Goal: Communication & Community: Answer question/provide support

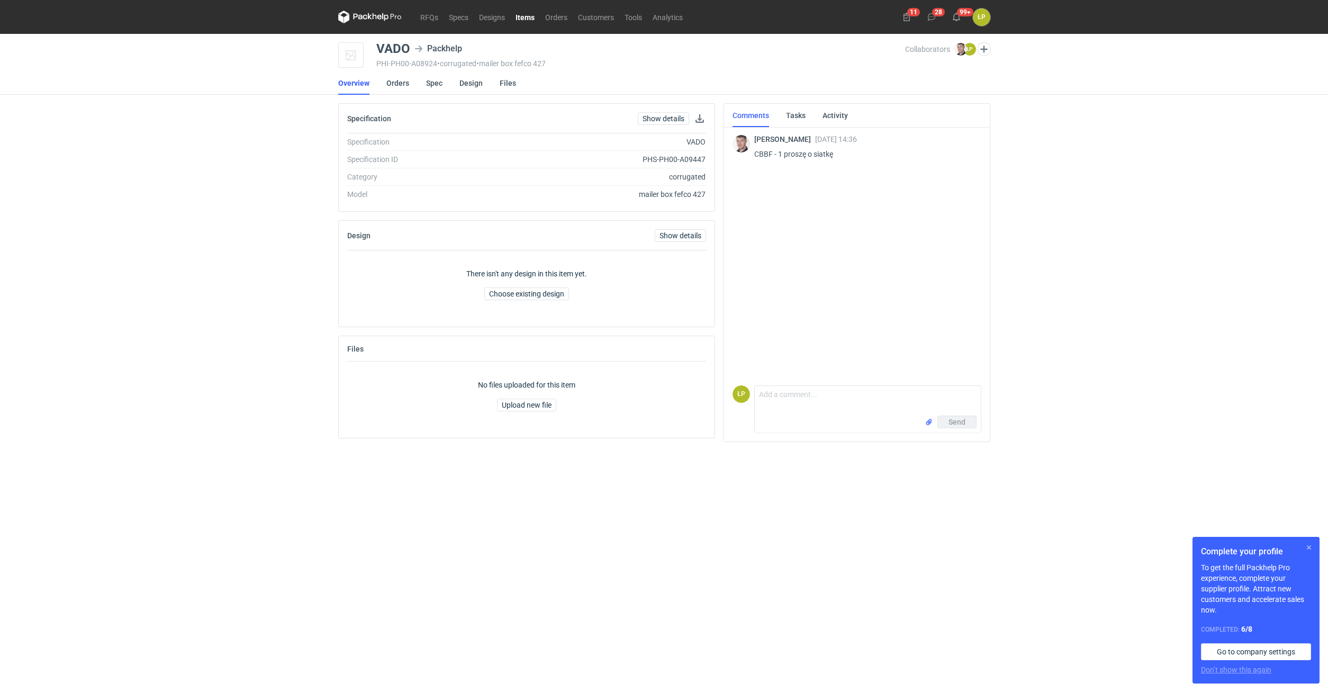
click at [1310, 543] on button "button" at bounding box center [1308, 547] width 13 height 13
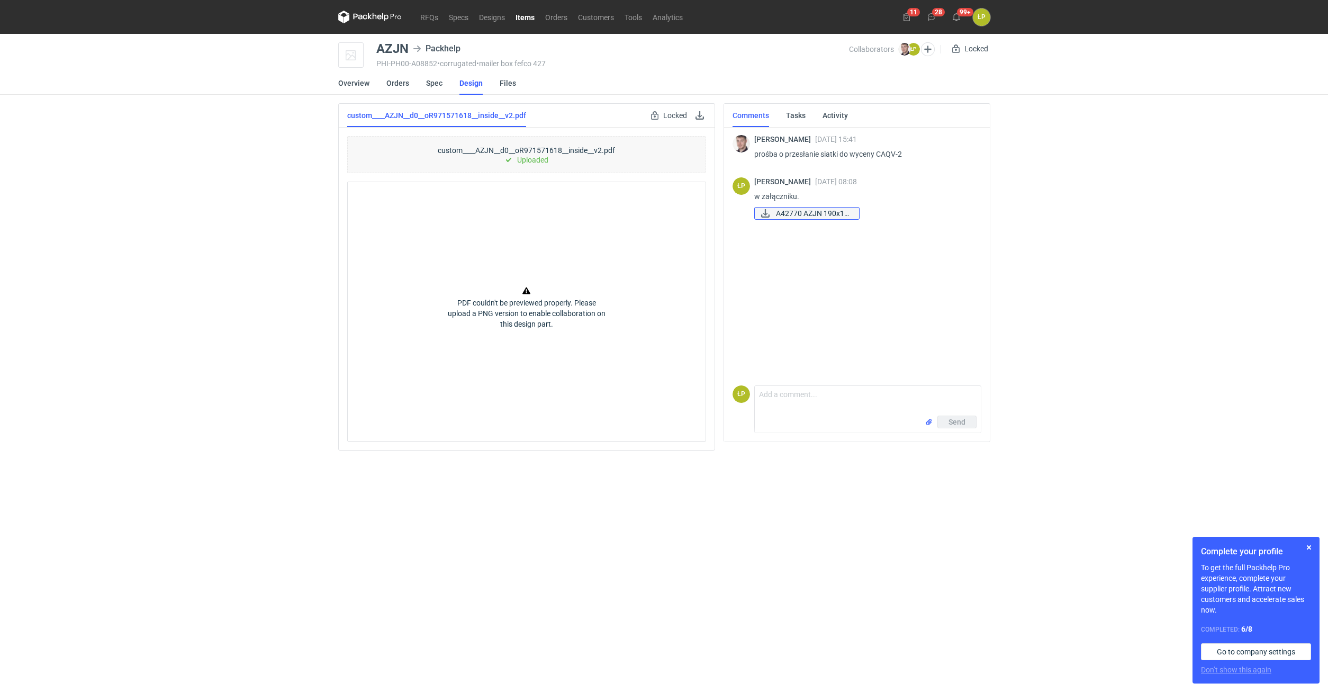
click at [826, 214] on span "A42770 AZJN 190x15..." at bounding box center [813, 213] width 75 height 12
click at [703, 117] on link at bounding box center [699, 115] width 13 height 13
click at [551, 16] on link "Orders" at bounding box center [556, 17] width 33 height 13
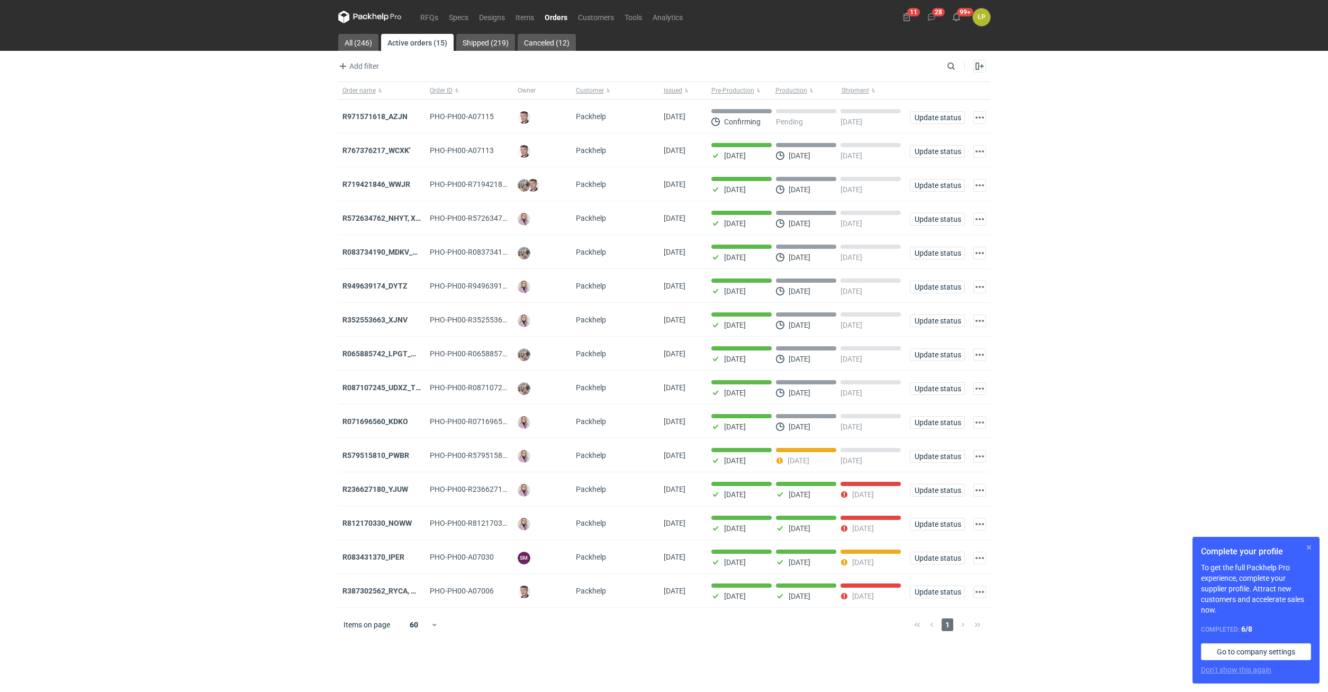
click at [1308, 546] on button "button" at bounding box center [1308, 547] width 13 height 13
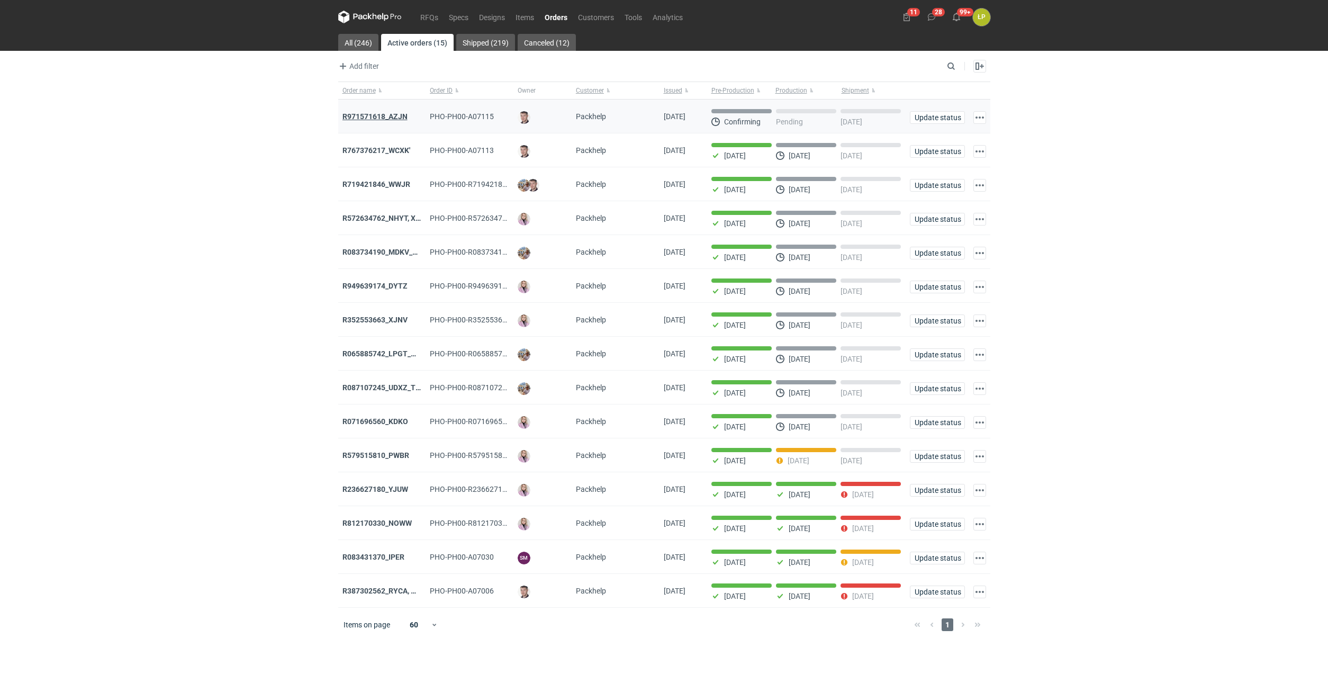
click at [400, 121] on strong "R971571618_AZJN" at bounding box center [374, 116] width 65 height 8
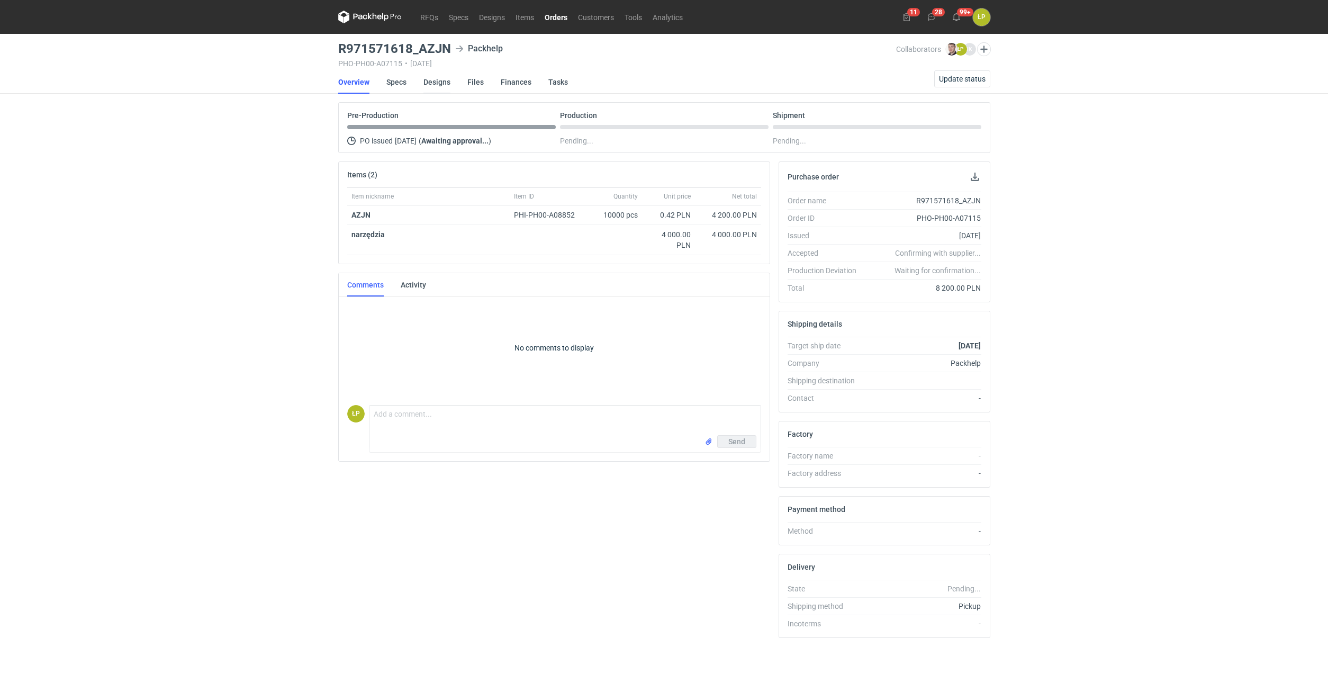
click at [443, 81] on link "Designs" at bounding box center [436, 81] width 27 height 23
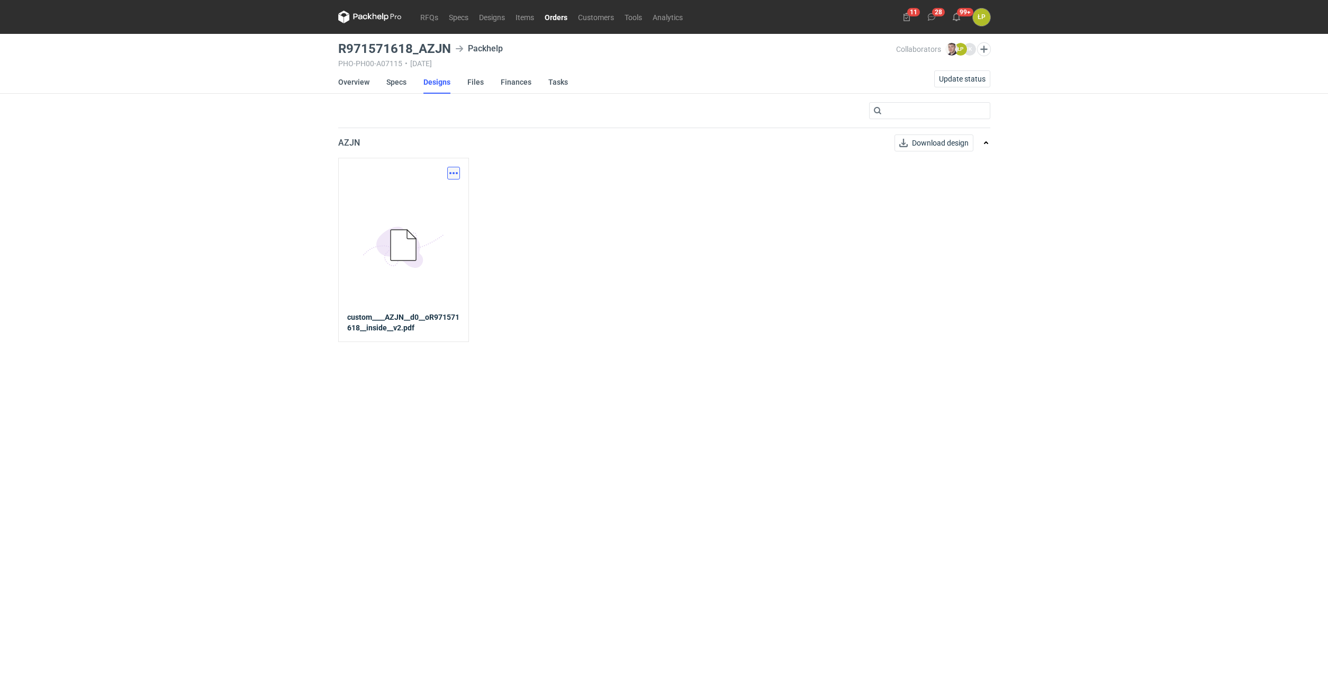
click at [456, 174] on button "button" at bounding box center [453, 173] width 13 height 13
click at [439, 193] on link "Download design part" at bounding box center [406, 196] width 97 height 17
click at [396, 81] on link "Specs" at bounding box center [396, 81] width 20 height 23
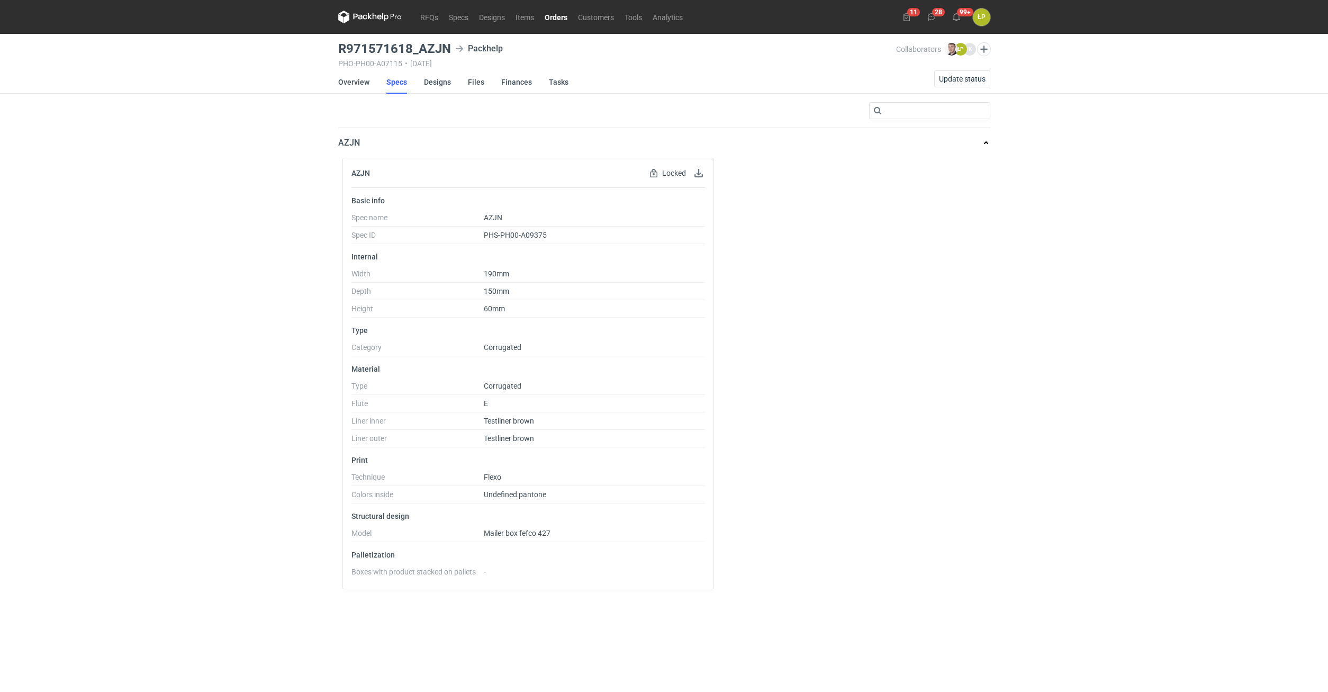
click at [550, 16] on link "Orders" at bounding box center [555, 17] width 33 height 13
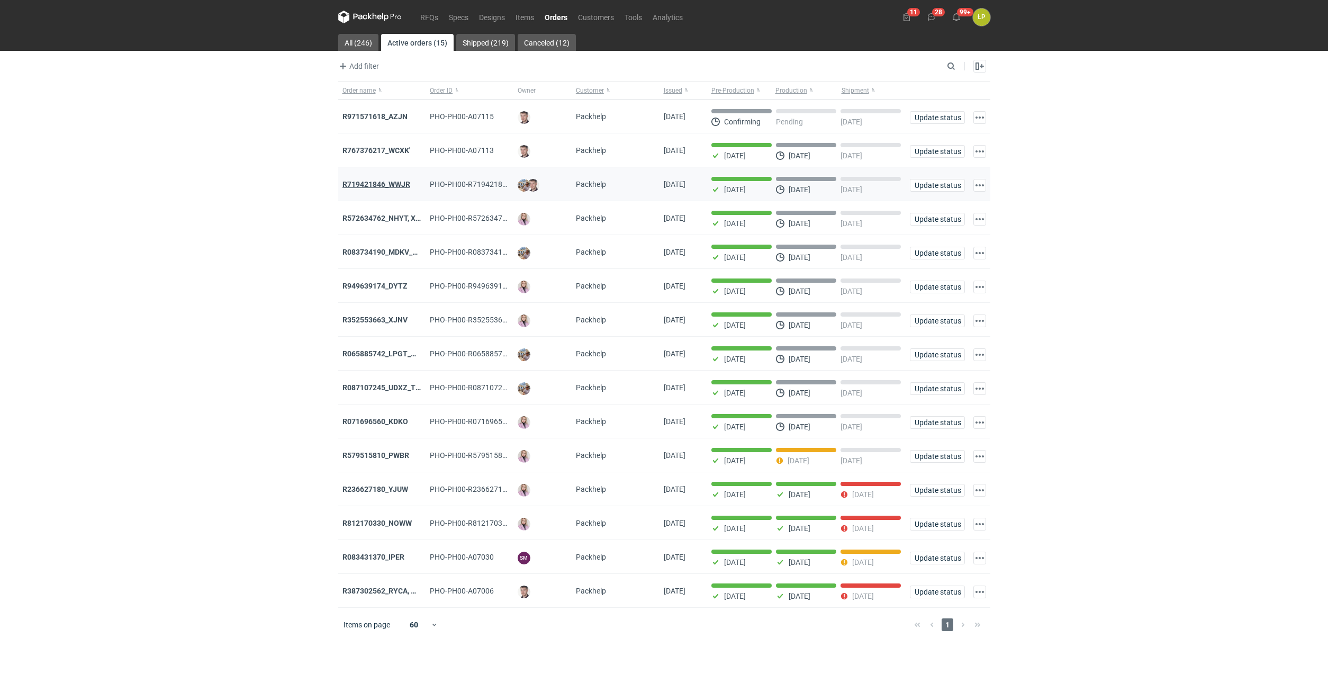
click at [395, 184] on strong "R719421846_WWJR" at bounding box center [376, 184] width 68 height 8
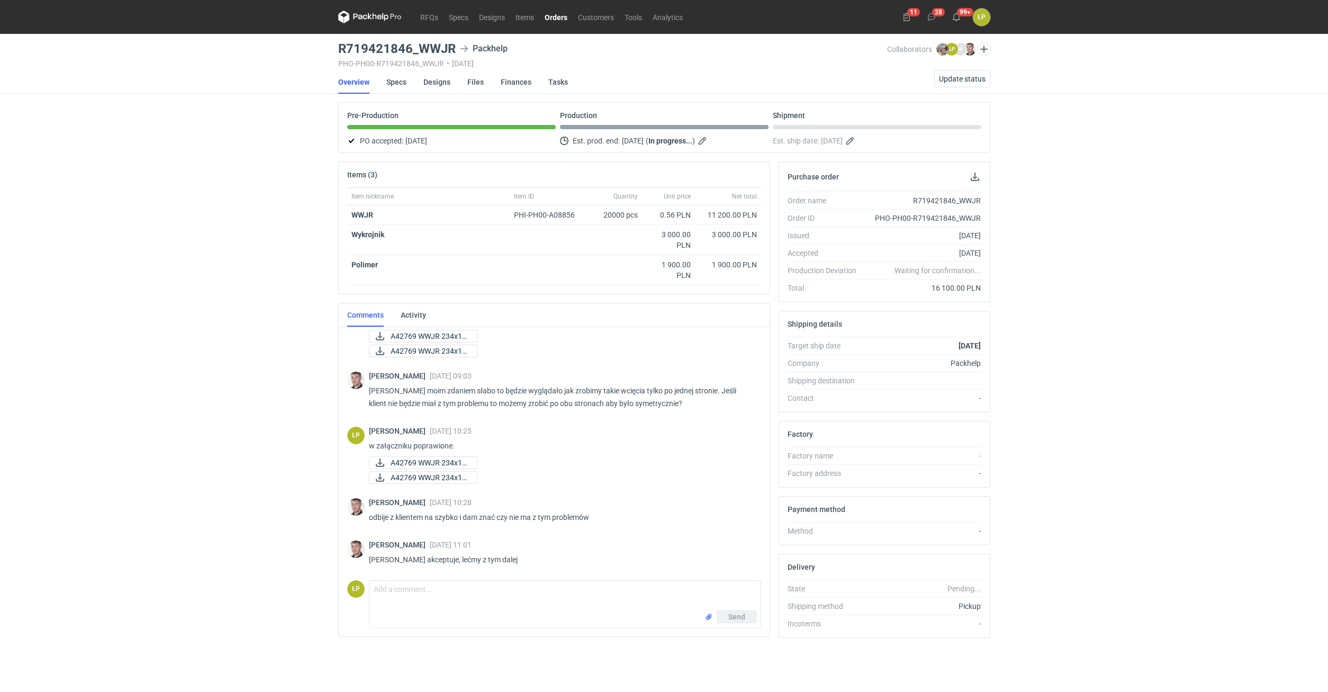
scroll to position [128, 0]
click at [439, 461] on span "A42769 WWJR 234x17..." at bounding box center [430, 462] width 78 height 12
click at [552, 19] on link "Orders" at bounding box center [555, 17] width 33 height 13
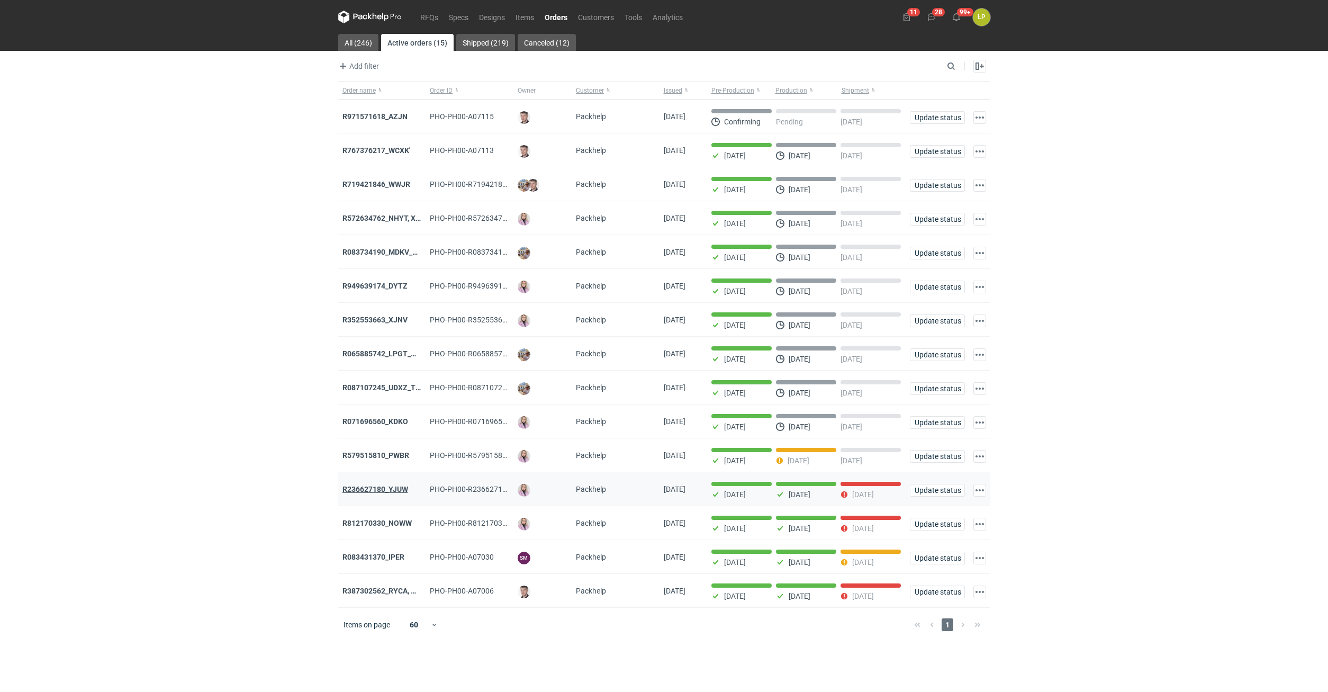
click at [395, 493] on strong "R236627180_YJUW" at bounding box center [375, 489] width 66 height 8
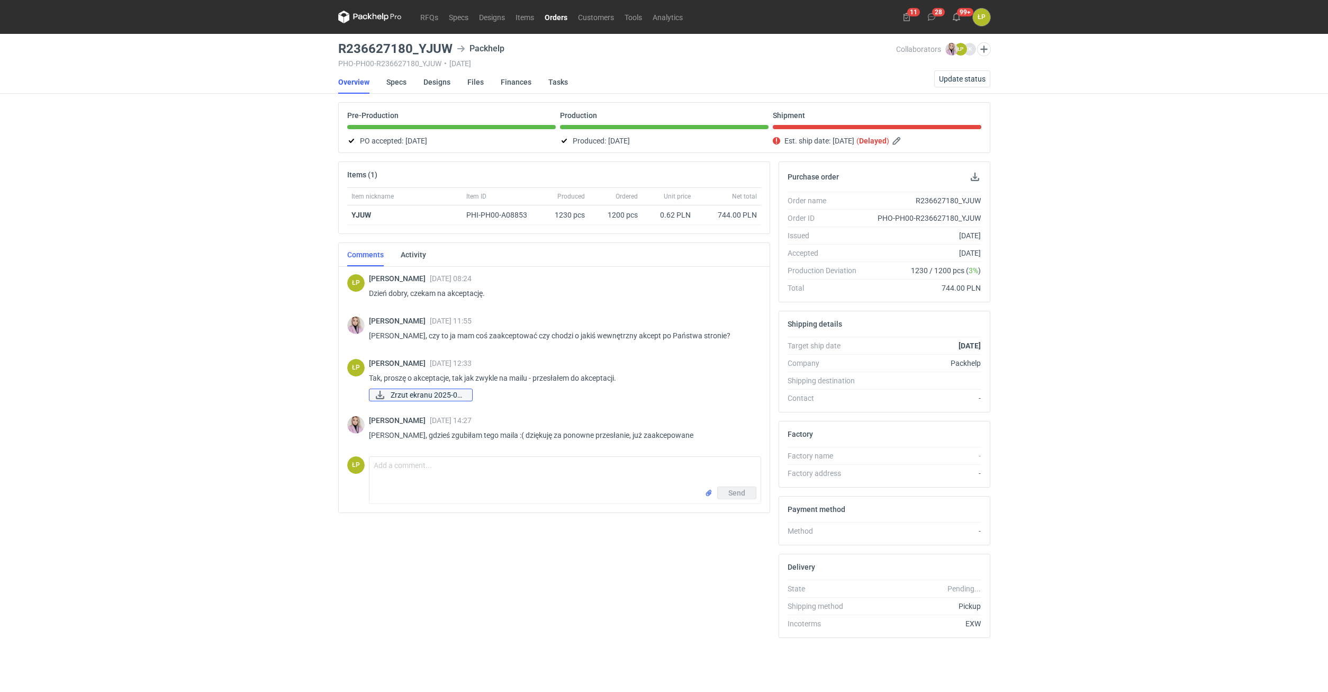
click at [442, 392] on span "Zrzut ekranu 2025-07..." at bounding box center [427, 395] width 73 height 12
click at [434, 81] on link "Designs" at bounding box center [436, 81] width 27 height 23
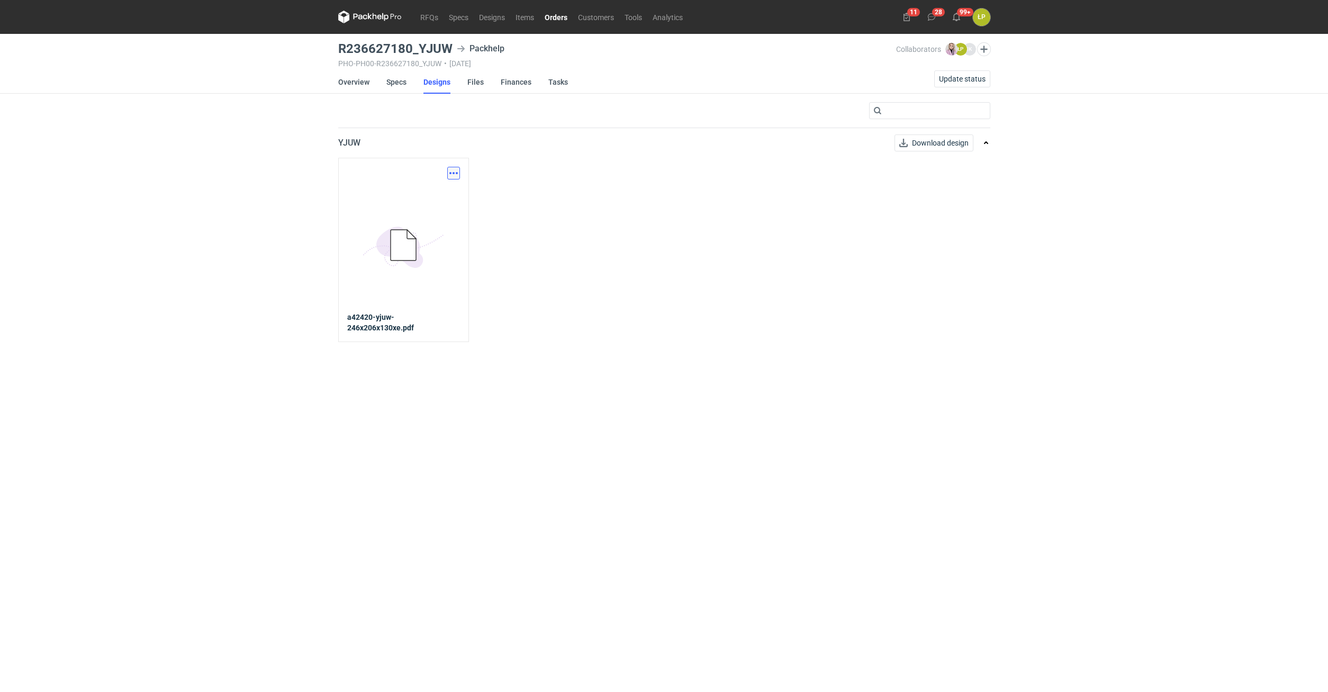
click at [455, 173] on button "button" at bounding box center [453, 173] width 13 height 13
click at [438, 198] on link "Download design part" at bounding box center [406, 196] width 97 height 17
click at [555, 19] on link "Orders" at bounding box center [555, 17] width 33 height 13
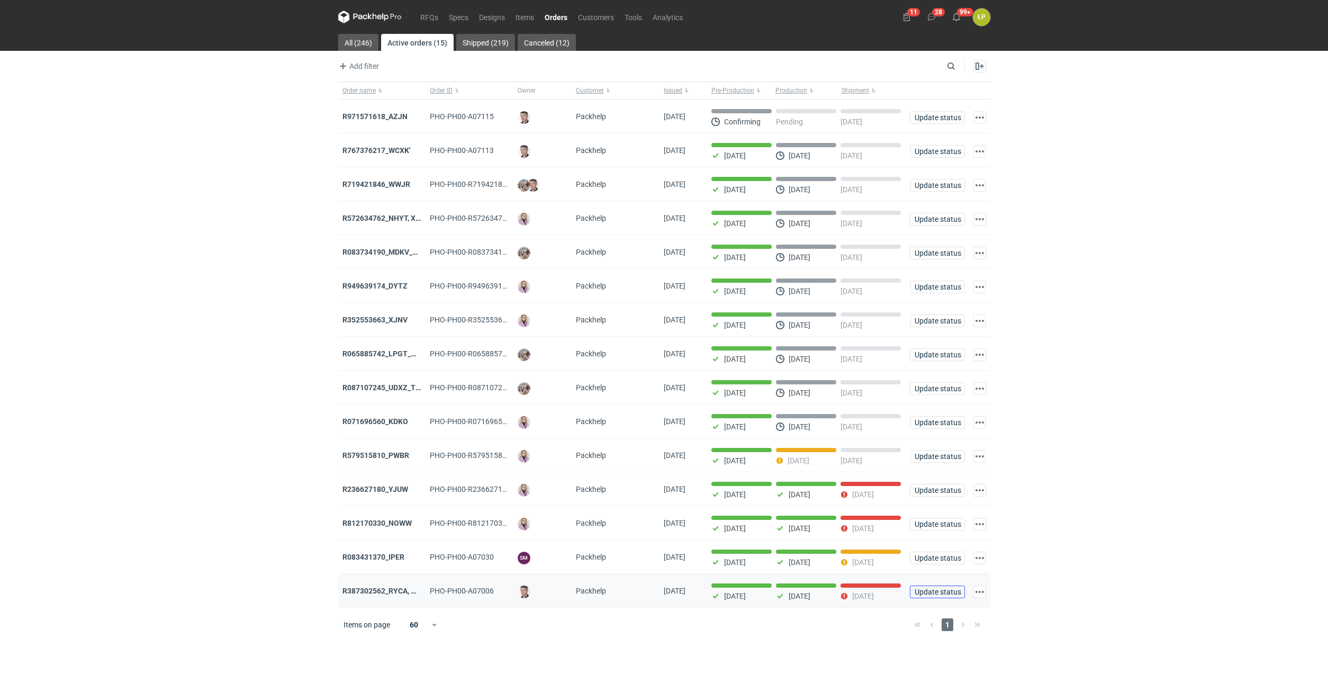
click at [917, 591] on span "Update status" at bounding box center [937, 591] width 46 height 7
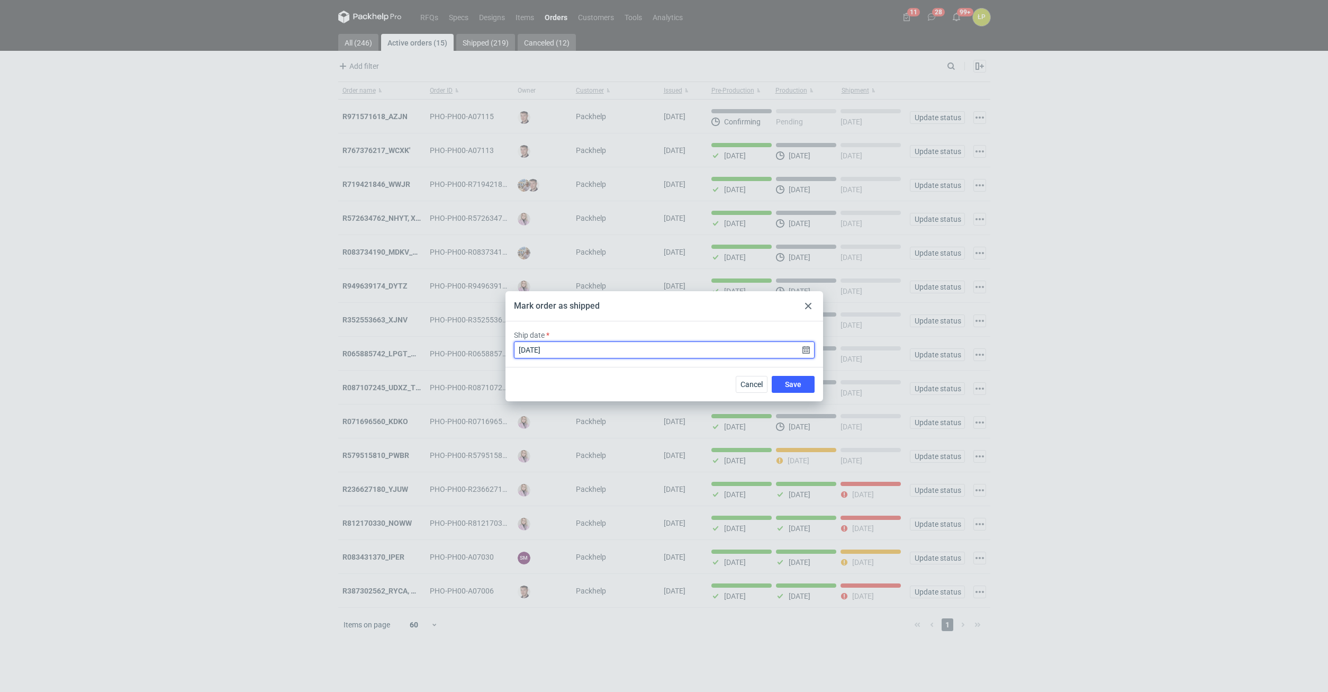
click at [805, 354] on input "[DATE]" at bounding box center [664, 349] width 301 height 17
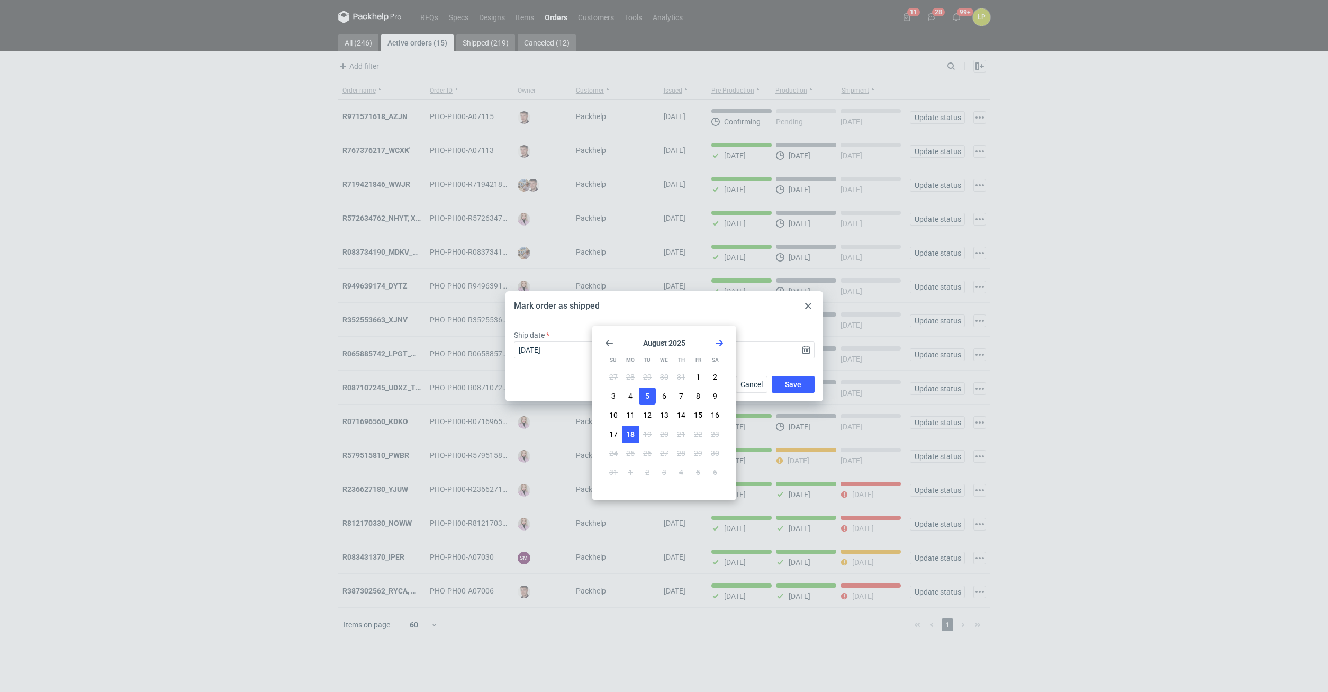
click at [629, 436] on span "18" at bounding box center [630, 434] width 8 height 11
type input "[DATE]"
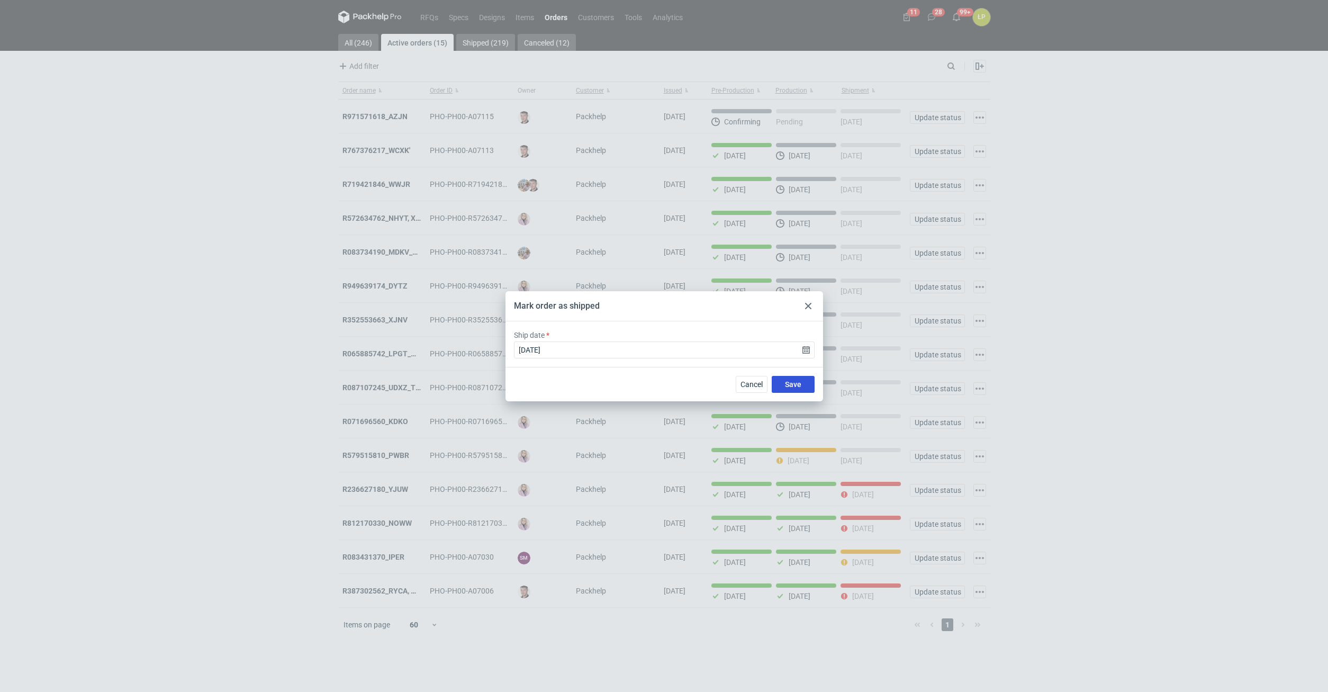
click at [777, 388] on button "Save" at bounding box center [793, 384] width 43 height 17
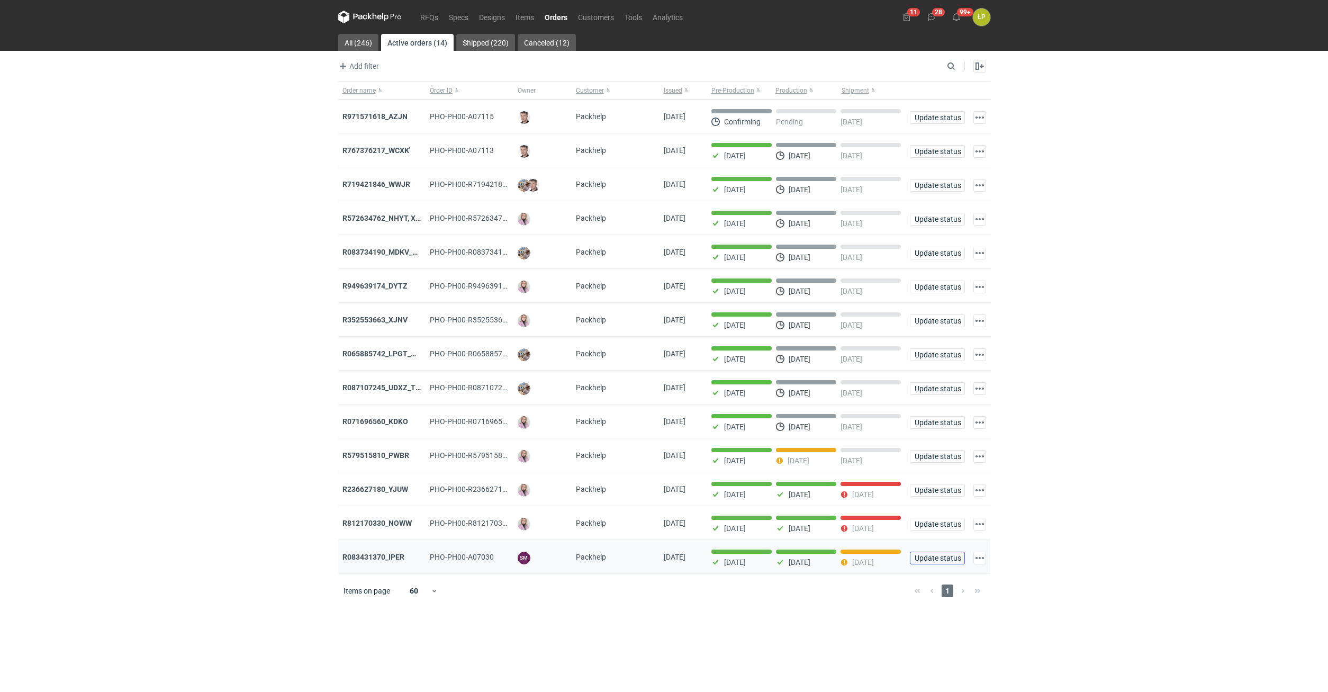
click at [953, 561] on span "Update status" at bounding box center [937, 557] width 46 height 7
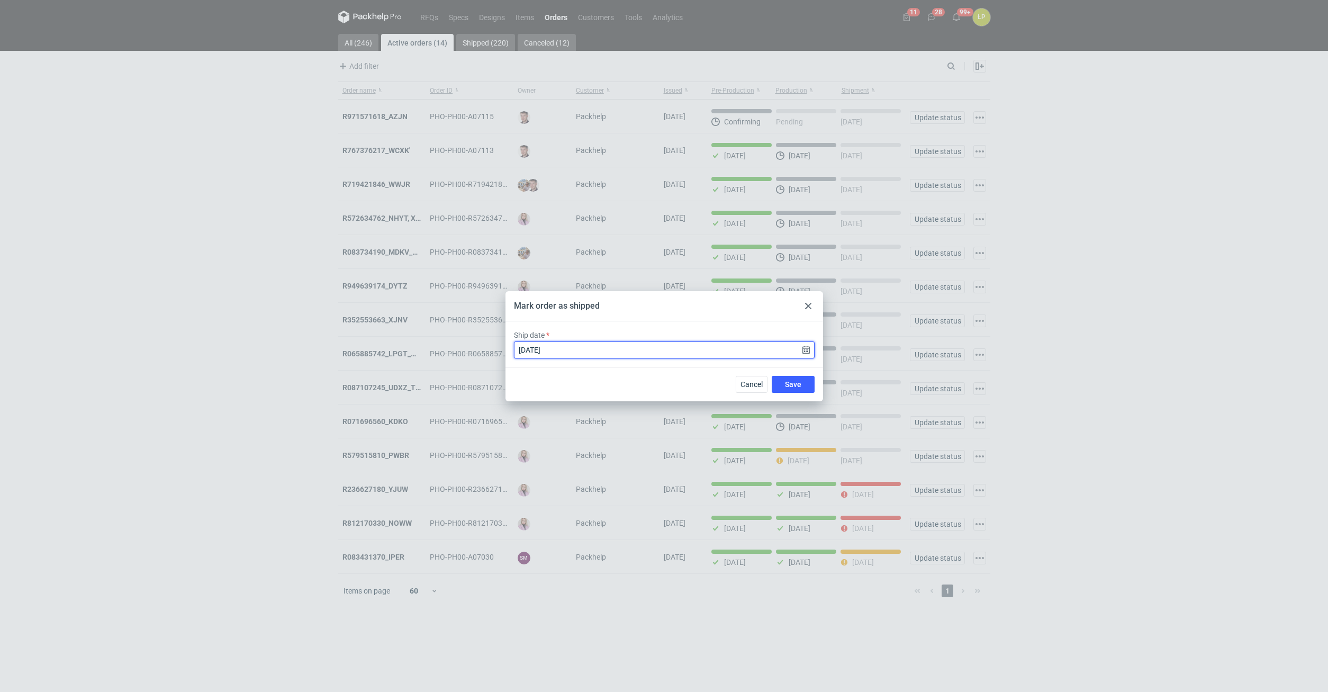
click at [801, 351] on input "[DATE]" at bounding box center [664, 349] width 301 height 17
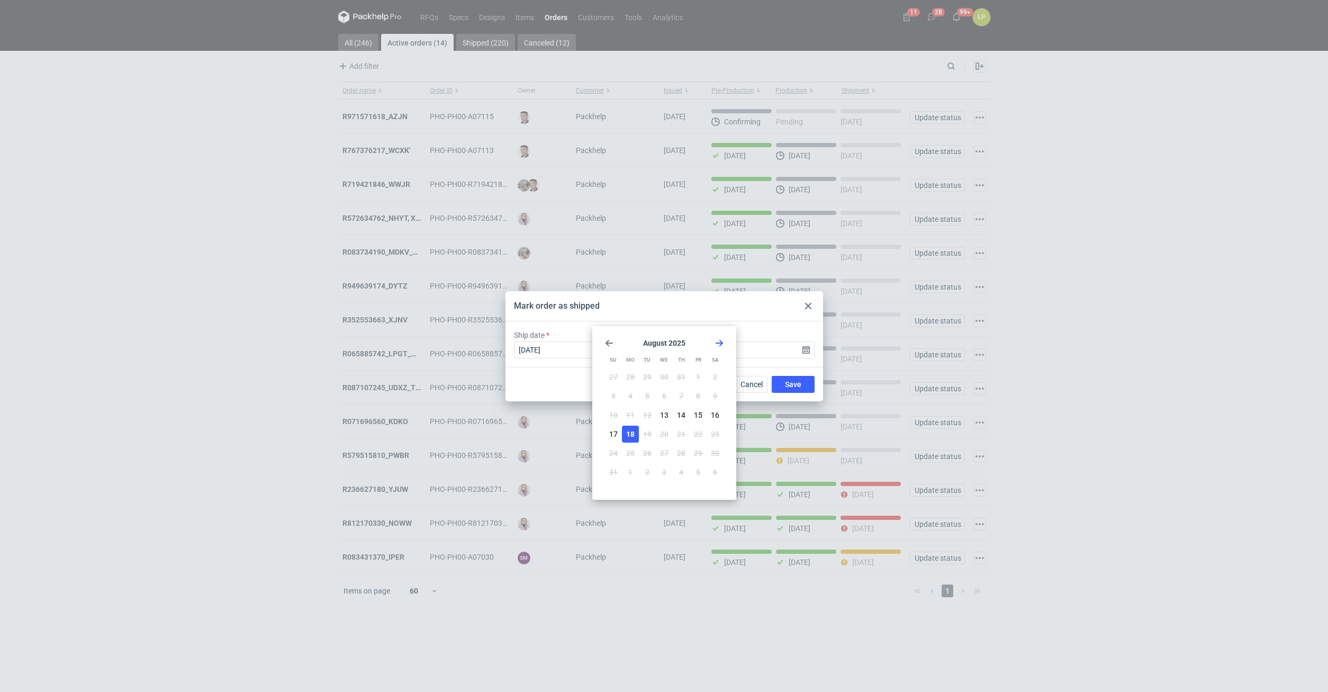
click at [635, 433] on span "18" at bounding box center [630, 434] width 8 height 11
click at [786, 387] on span "Save" at bounding box center [793, 383] width 16 height 7
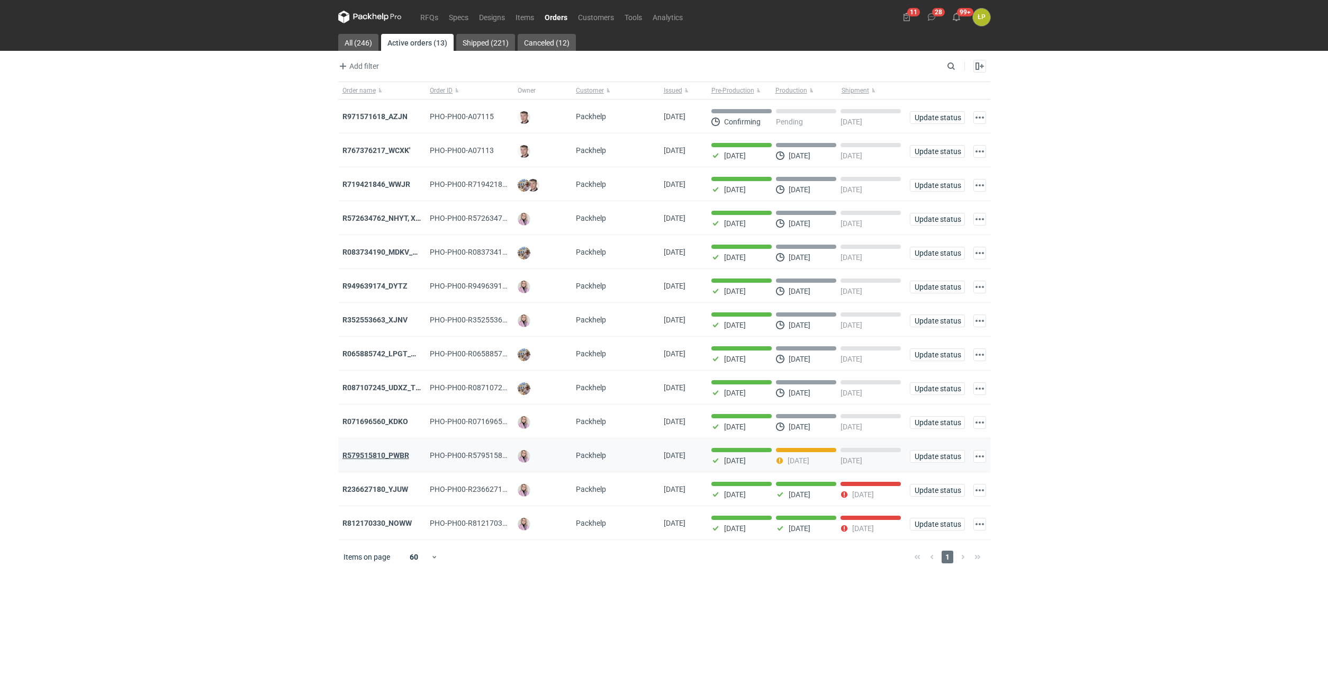
click at [402, 456] on strong "R579515810_PWBR" at bounding box center [375, 455] width 67 height 8
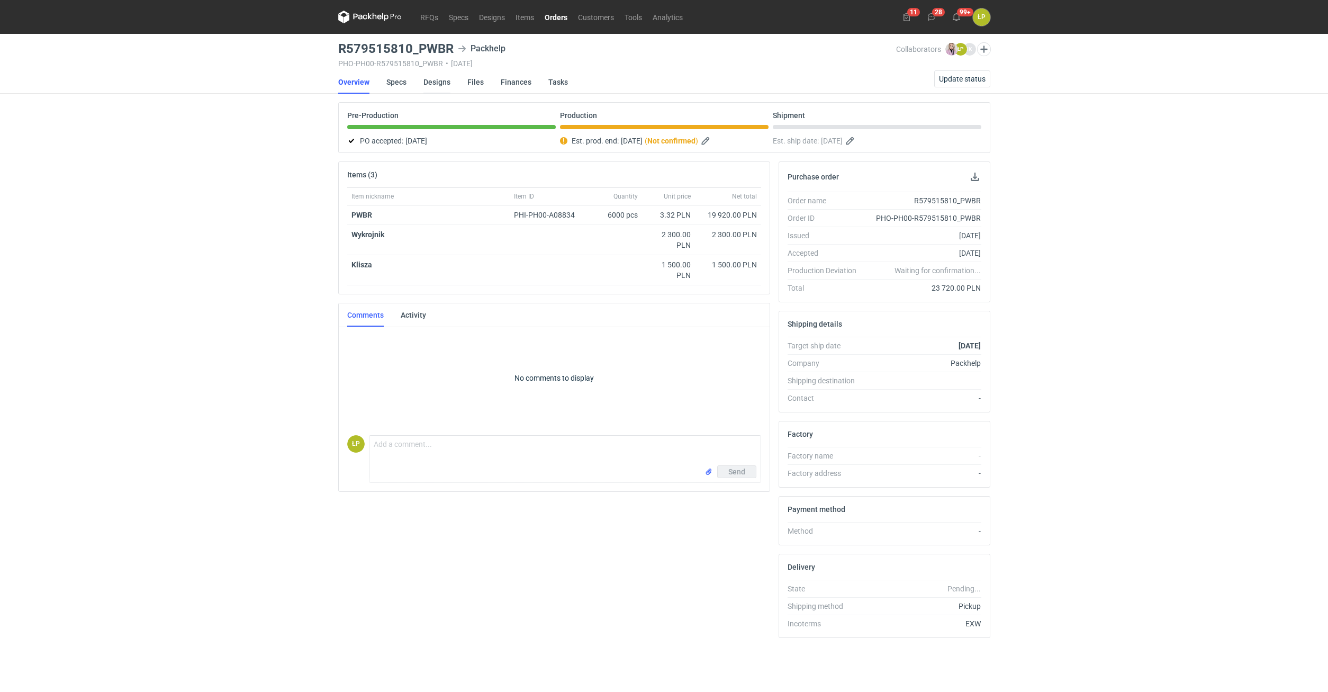
click at [432, 86] on link "Designs" at bounding box center [436, 81] width 27 height 23
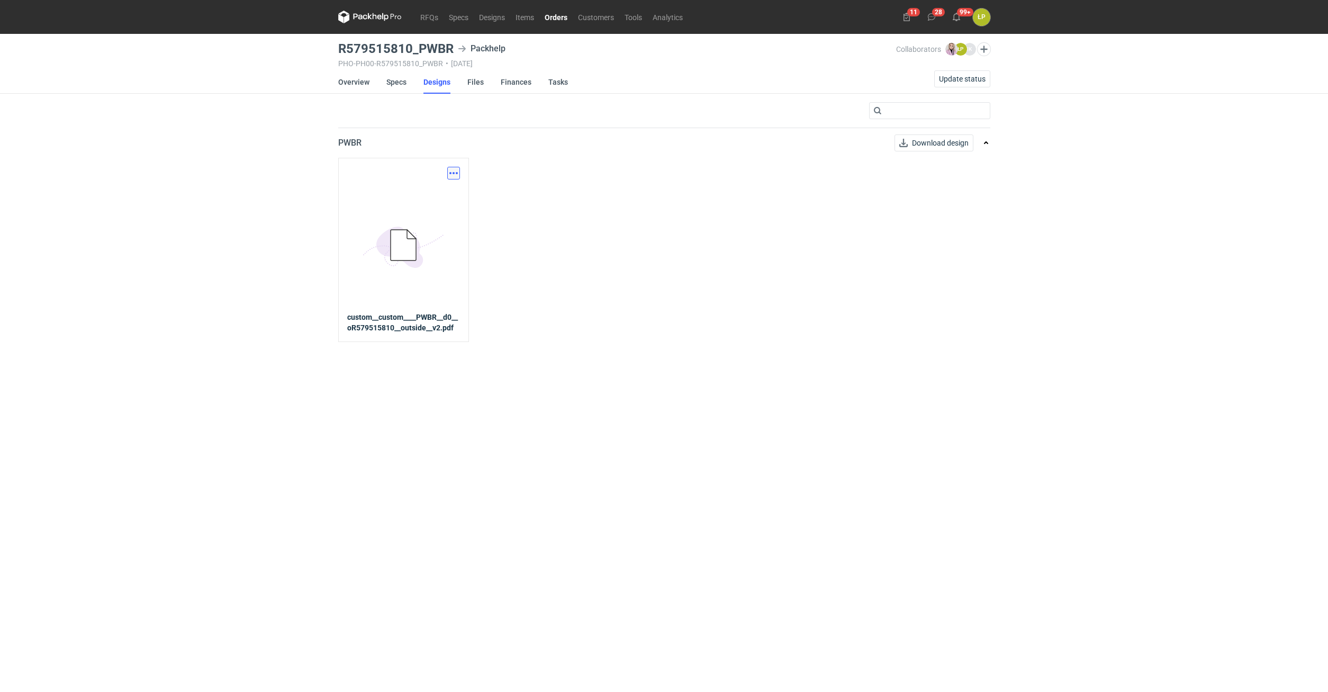
click at [452, 170] on button "button" at bounding box center [453, 173] width 13 height 13
click at [427, 194] on link "Download design part" at bounding box center [406, 196] width 97 height 17
click at [555, 16] on link "Orders" at bounding box center [555, 17] width 33 height 13
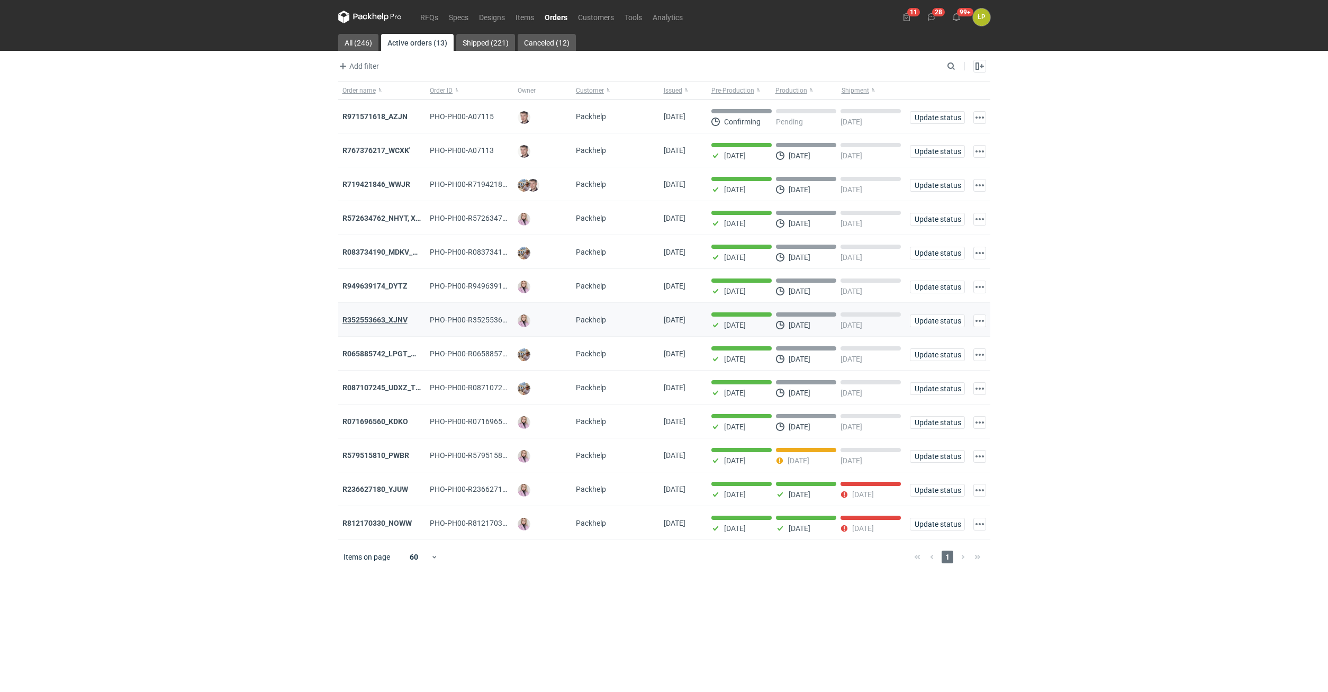
click at [396, 319] on strong "R352553663_XJNV" at bounding box center [374, 319] width 65 height 8
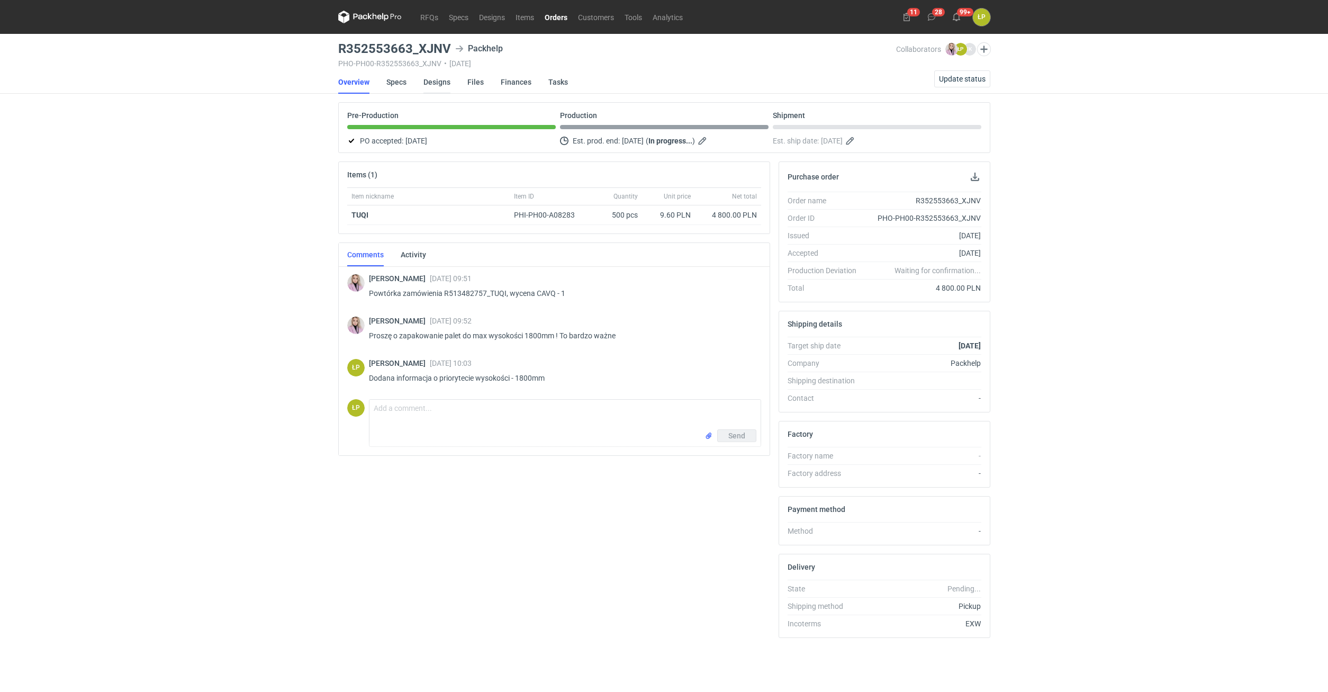
click at [433, 80] on link "Designs" at bounding box center [436, 81] width 27 height 23
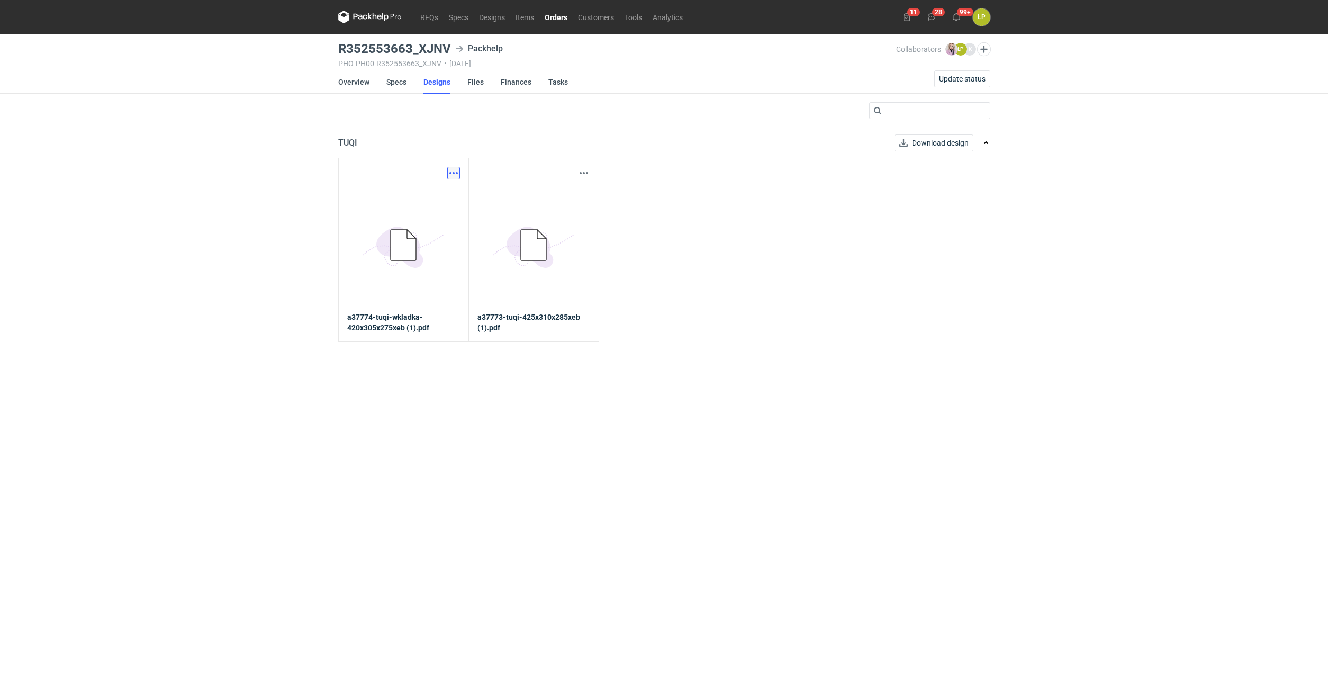
click at [456, 175] on button "button" at bounding box center [453, 173] width 13 height 13
click at [446, 197] on link "Download design part" at bounding box center [406, 196] width 97 height 17
click at [350, 82] on link "Overview" at bounding box center [353, 81] width 31 height 23
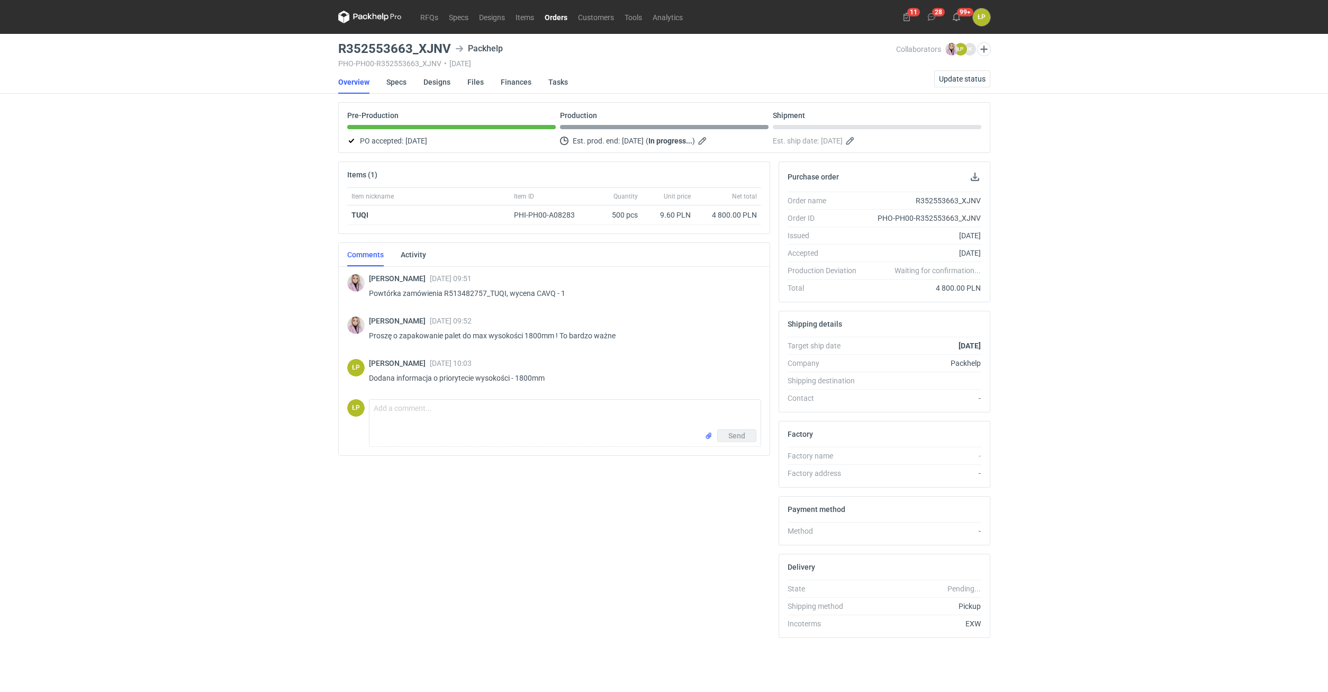
click at [380, 16] on icon at bounding box center [379, 17] width 4 height 5
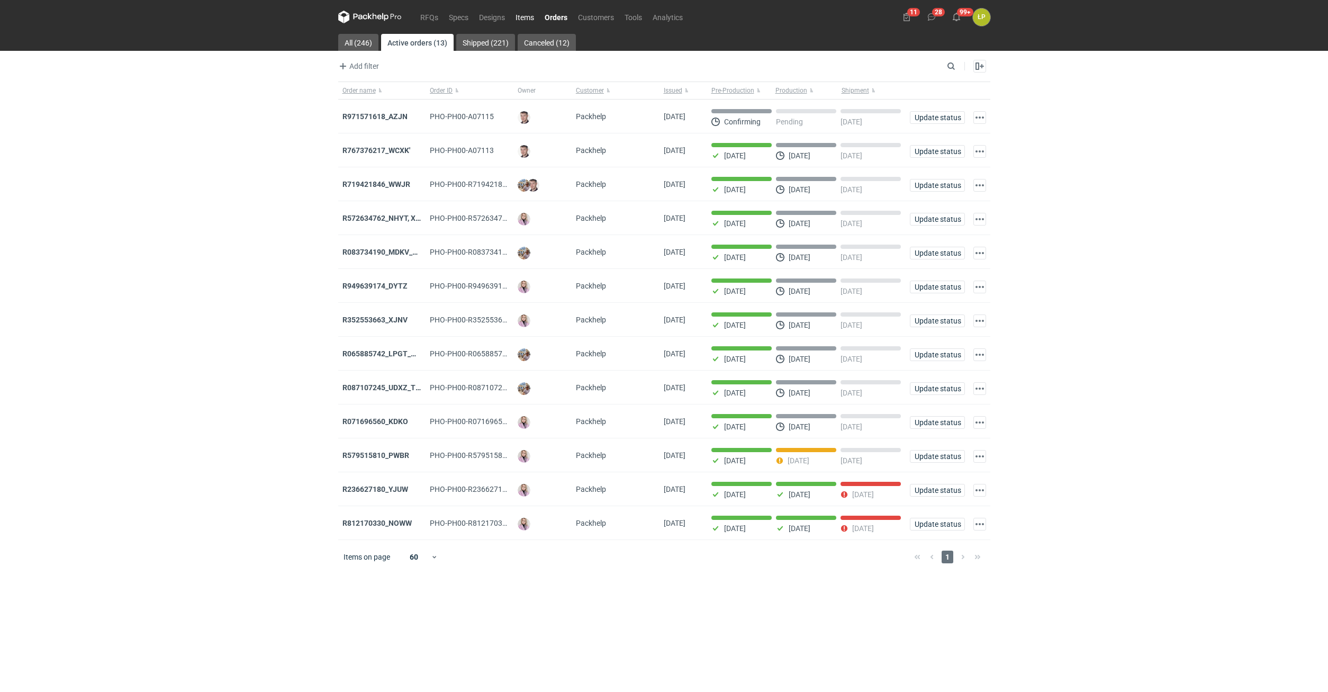
click at [532, 15] on link "Items" at bounding box center [524, 17] width 29 height 13
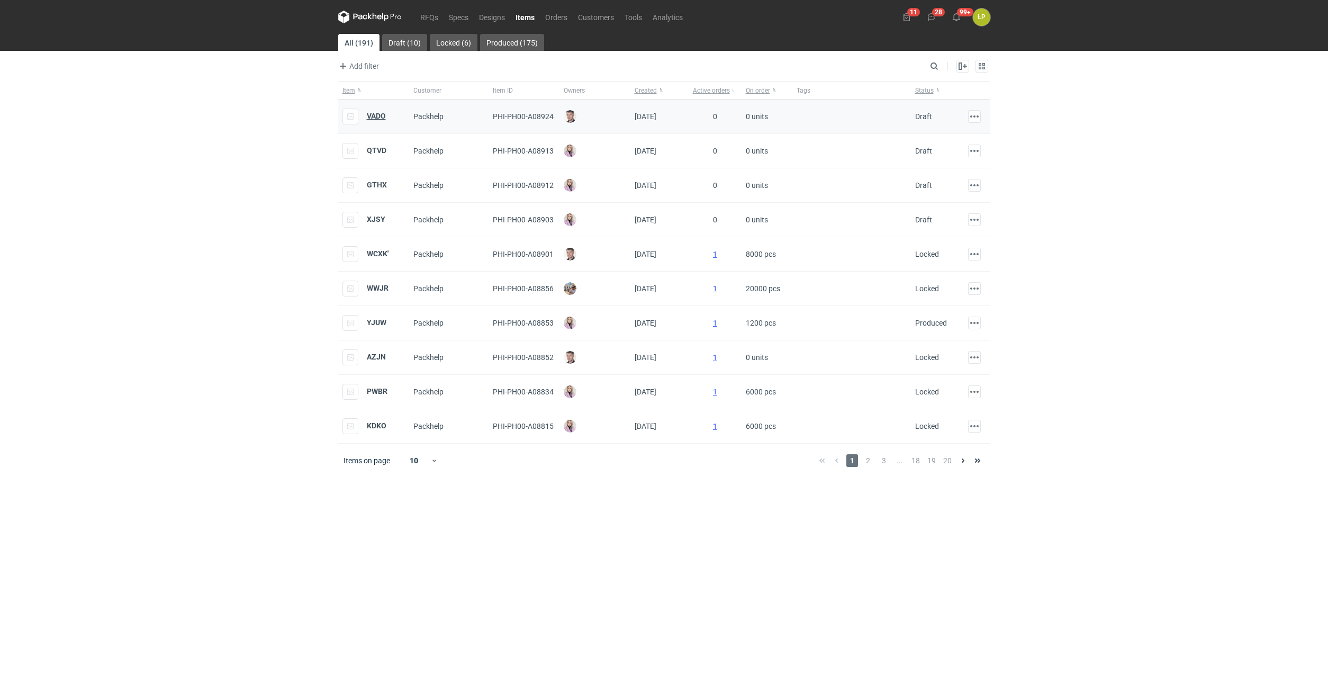
click at [374, 114] on strong "VADO" at bounding box center [376, 116] width 19 height 8
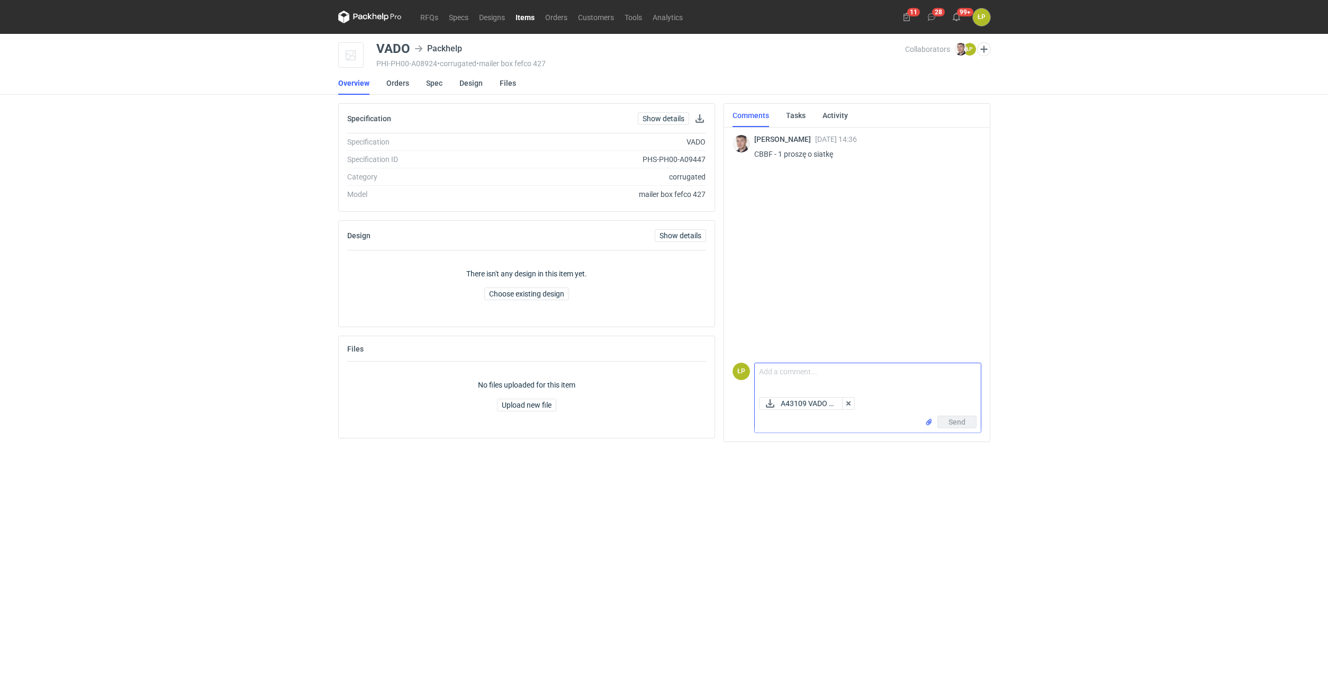
click at [825, 370] on textarea "Comment message" at bounding box center [868, 378] width 226 height 30
type textarea "Siatka w załączniku."
click at [944, 423] on button "Send" at bounding box center [956, 421] width 39 height 13
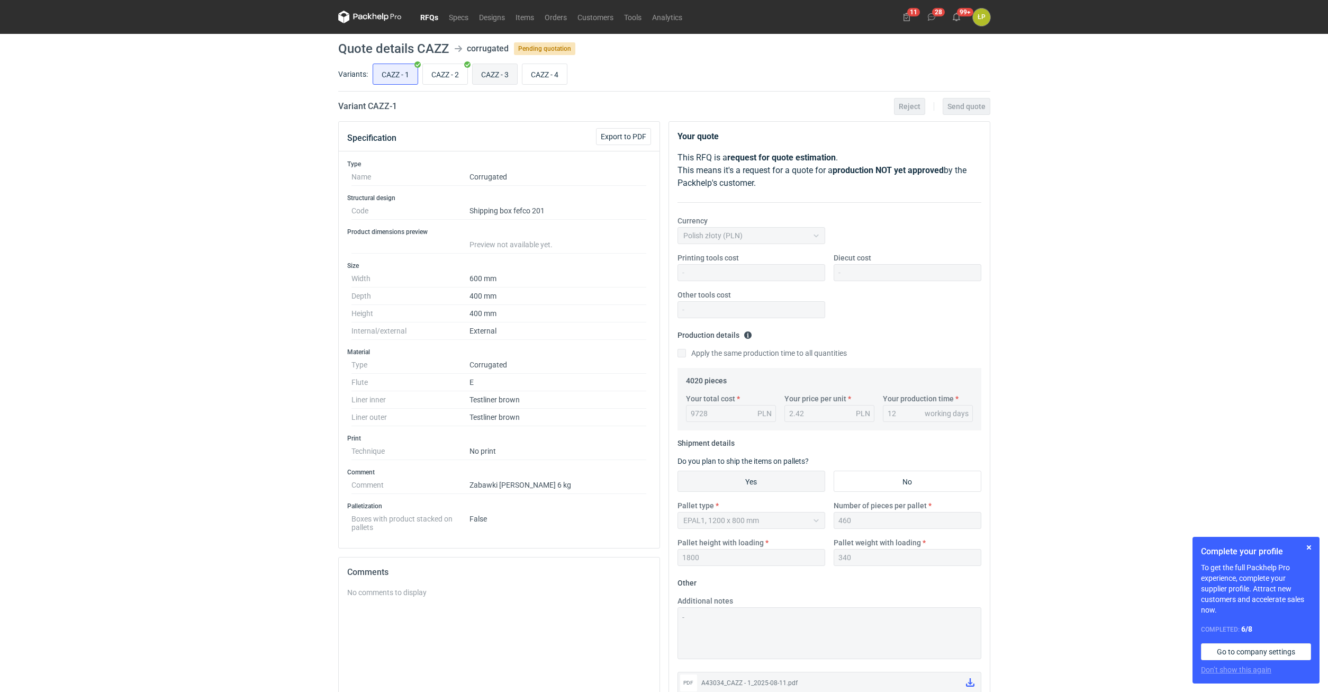
click at [487, 70] on input "CAZZ - 3" at bounding box center [495, 74] width 44 height 20
radio input "true"
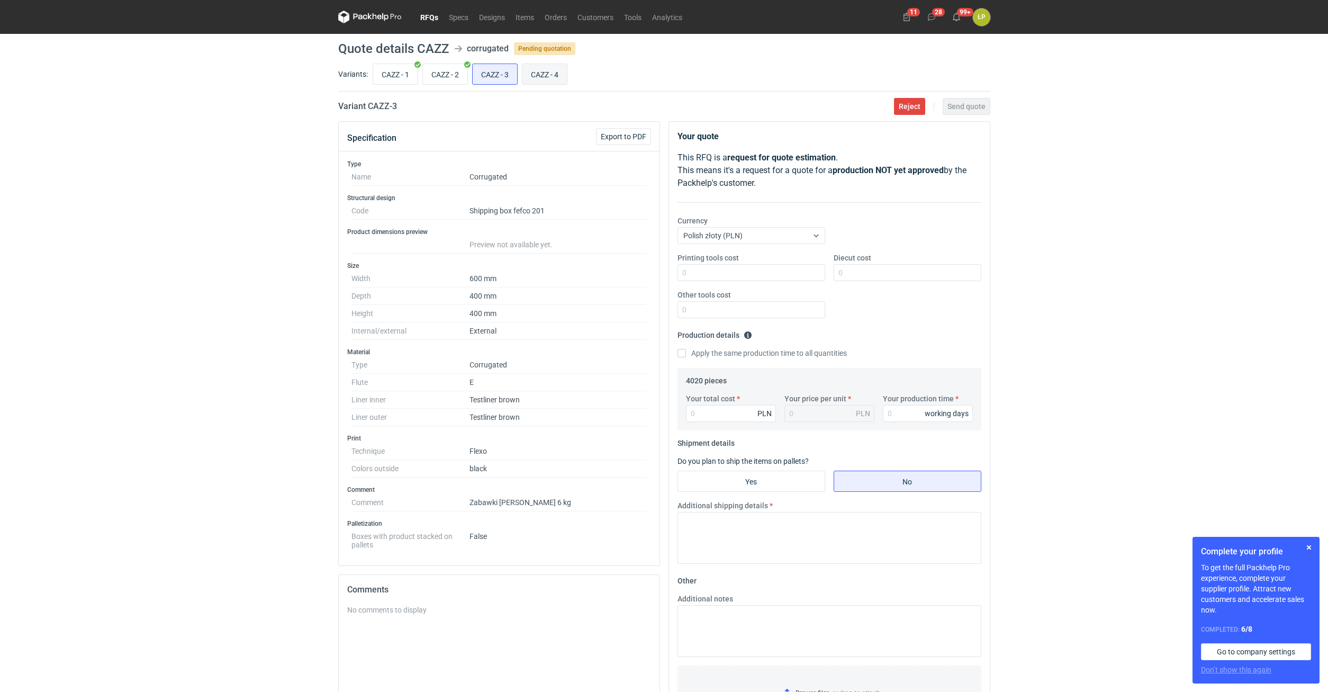
click at [562, 77] on input "CAZZ - 4" at bounding box center [544, 74] width 44 height 20
radio input "true"
